Goal: Information Seeking & Learning: Learn about a topic

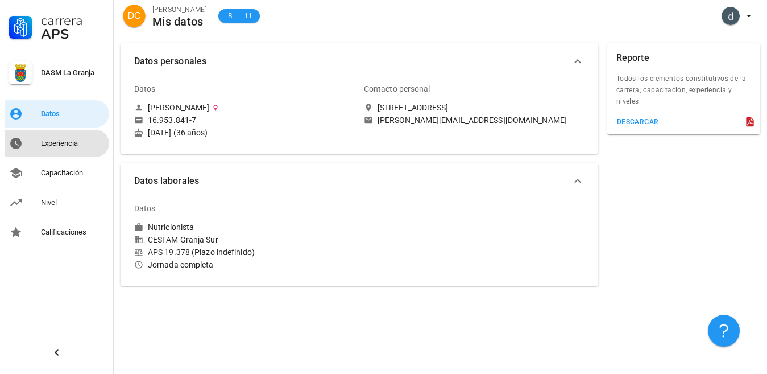
click at [53, 139] on div "Experiencia" at bounding box center [73, 143] width 64 height 9
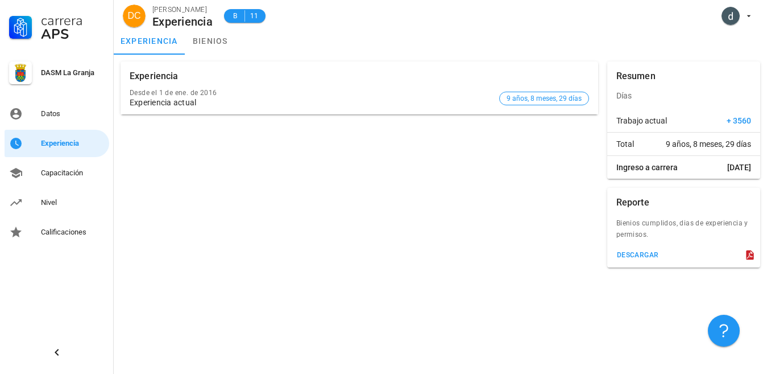
drag, startPoint x: 707, startPoint y: 220, endPoint x: 714, endPoint y: 235, distance: 16.5
click at [714, 235] on div "Bienios cumplidos, dias de experiencia y permisos." at bounding box center [684, 232] width 153 height 30
click at [513, 223] on div "Experiencia Desde el [DATE] Experiencia actual 9 años, 8 meses, 29 días" at bounding box center [359, 164] width 487 height 215
click at [69, 167] on div "Capacitación" at bounding box center [73, 173] width 64 height 18
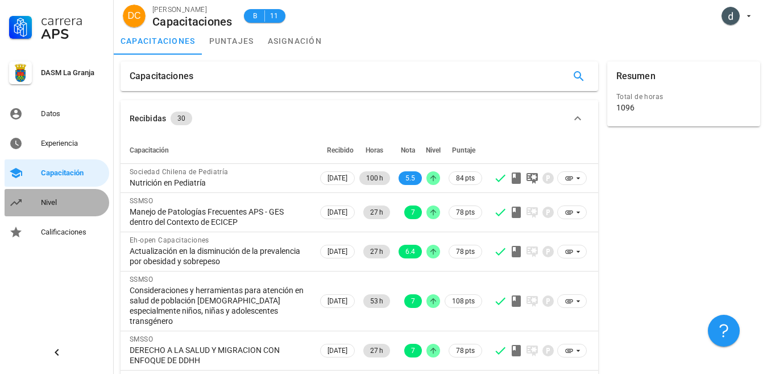
click at [57, 202] on div "Nivel" at bounding box center [73, 202] width 64 height 9
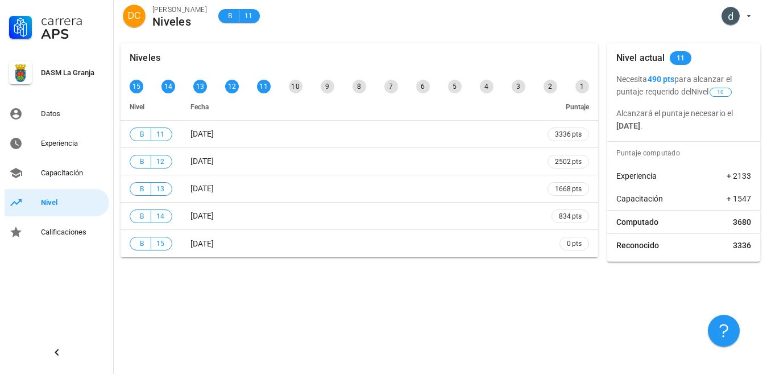
click at [287, 299] on div "Niveles 15 14 13 12 11 10 9 8 7 6 5 4 3 2 1 Nivel Fecha Puntaje B 11 [DATE] 333…" at bounding box center [441, 204] width 654 height 337
click at [294, 87] on div "10" at bounding box center [296, 87] width 14 height 14
click at [51, 235] on div "Calificaciones" at bounding box center [73, 232] width 64 height 9
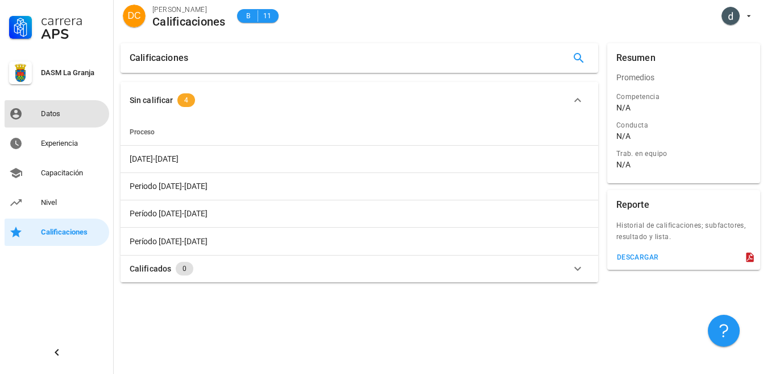
click at [56, 113] on div "Datos" at bounding box center [73, 113] width 64 height 9
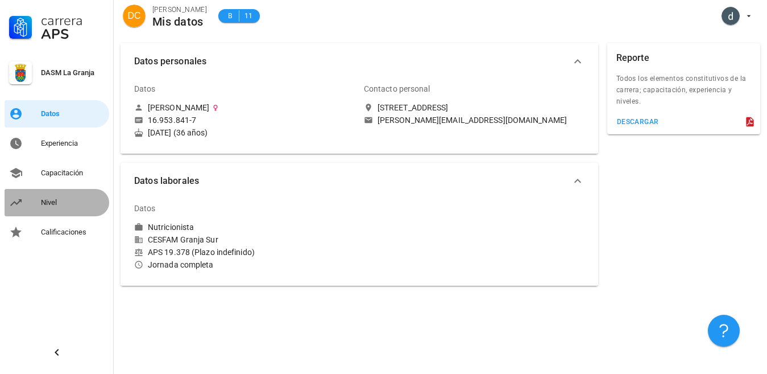
click at [50, 195] on div "Nivel" at bounding box center [73, 202] width 64 height 18
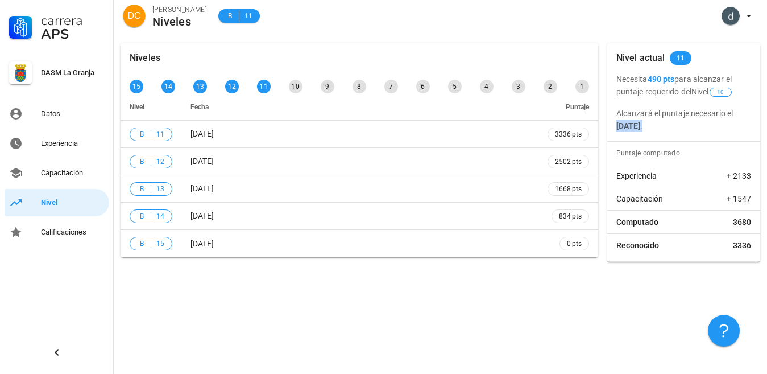
drag, startPoint x: 691, startPoint y: 124, endPoint x: 609, endPoint y: 127, distance: 82.0
click at [609, 127] on div "Necesita 490 pts para alcanzar el puntaje requerido del Nivel 10 Alcanzará el p…" at bounding box center [684, 102] width 153 height 59
click at [745, 121] on p "Alcanzará el puntaje necesario el [DATE] ." at bounding box center [684, 119] width 135 height 25
click at [63, 139] on div "Experiencia" at bounding box center [73, 143] width 64 height 9
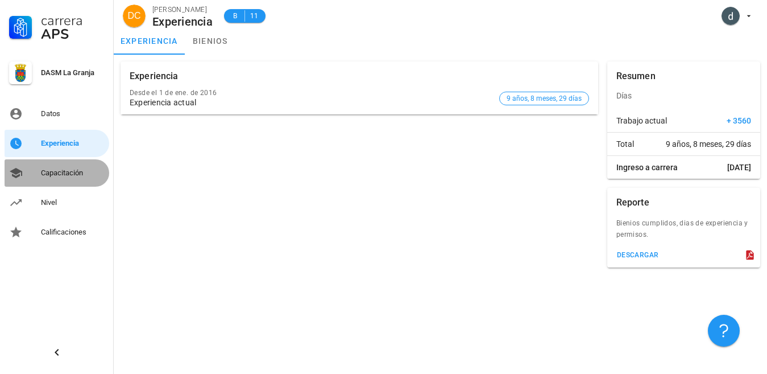
click at [75, 174] on div "Capacitación" at bounding box center [73, 172] width 64 height 9
